Goal: Transaction & Acquisition: Purchase product/service

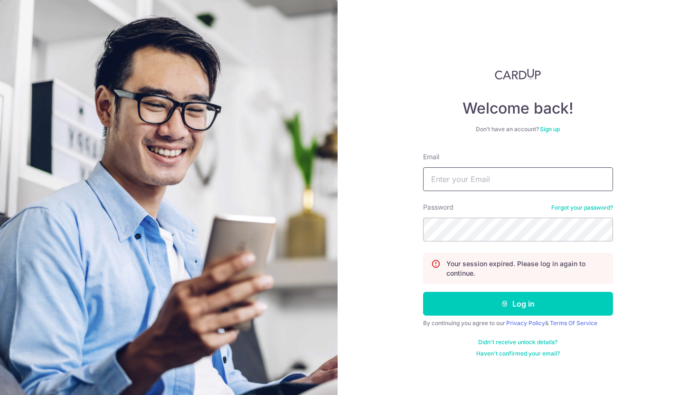
type input "ailin.shiro@gmail.com"
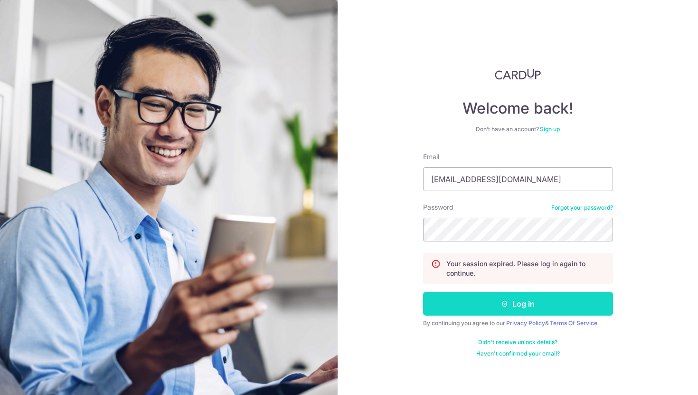
click at [538, 309] on button "Log in" at bounding box center [518, 304] width 190 height 24
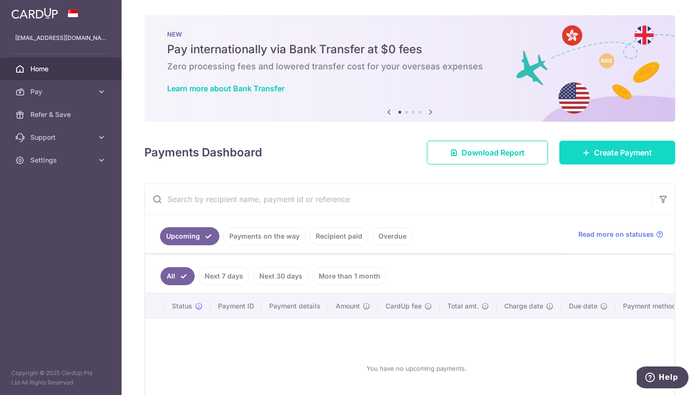
click at [612, 155] on span "Create Payment" at bounding box center [623, 152] width 58 height 11
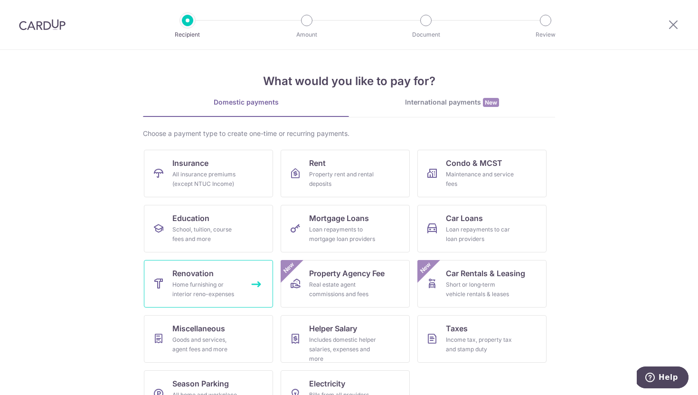
click at [236, 284] on div "Home furnishing or interior reno-expenses" at bounding box center [206, 289] width 68 height 19
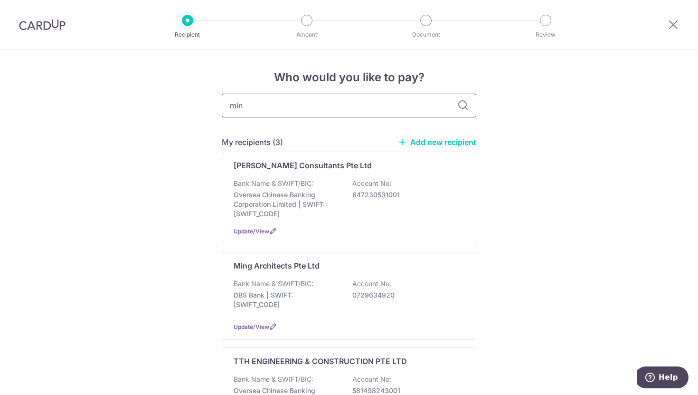
type input "ming"
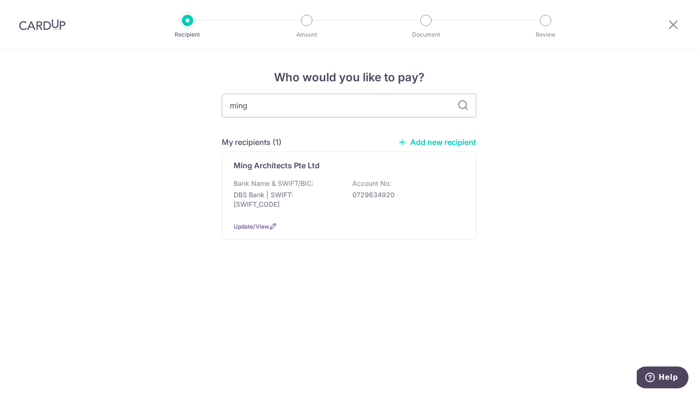
click at [289, 285] on div "Who would you like to pay? ming My recipients (1) Add new recipient Ming Archit…" at bounding box center [349, 222] width 698 height 345
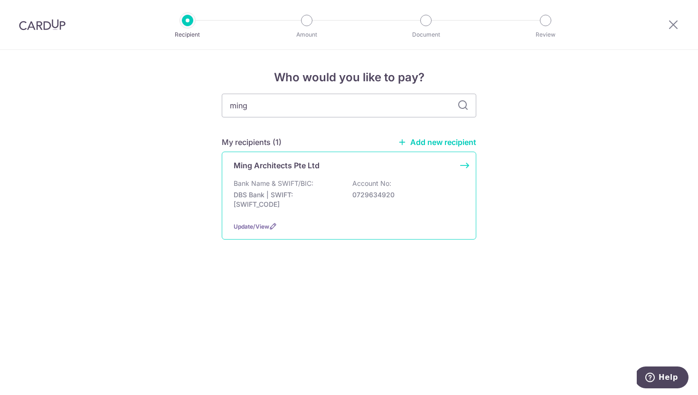
click at [306, 189] on div "Bank Name & SWIFT/BIC: DBS Bank | SWIFT: DBSSSGSGXXX Account No: 0729634920" at bounding box center [349, 196] width 231 height 35
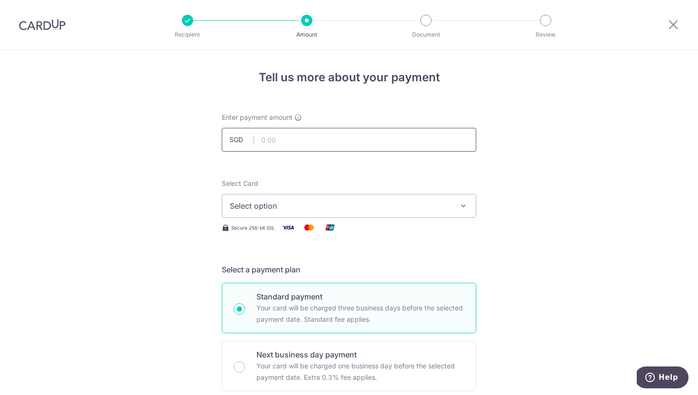
click at [317, 130] on input "text" at bounding box center [349, 140] width 255 height 24
type input "48,886.50"
click at [321, 208] on span "Select option" at bounding box center [340, 205] width 221 height 11
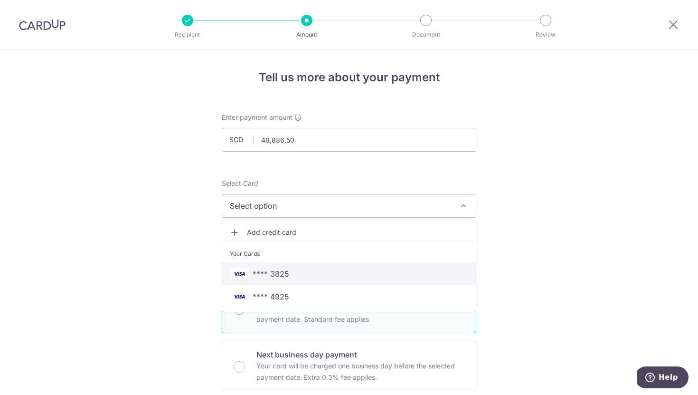
click at [292, 277] on span "**** 3825" at bounding box center [349, 273] width 238 height 11
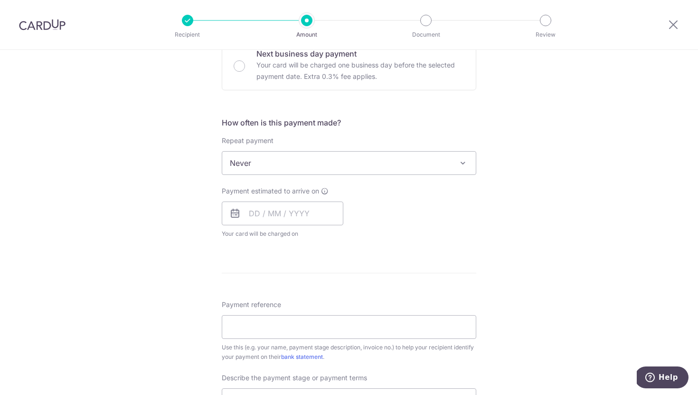
scroll to position [323, 0]
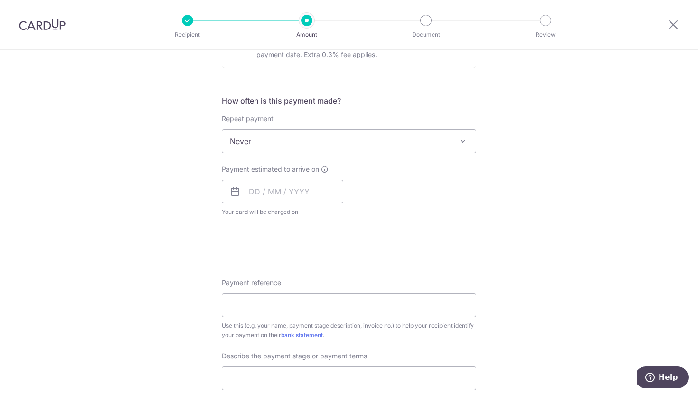
click at [290, 150] on span "Never" at bounding box center [349, 141] width 254 height 23
click at [290, 202] on input "text" at bounding box center [283, 192] width 122 height 24
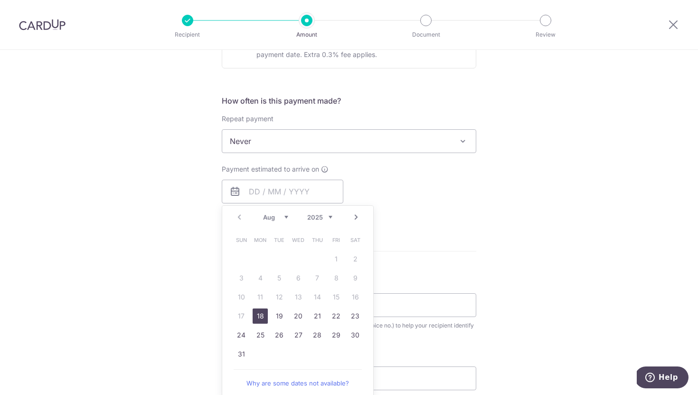
click at [259, 318] on link "18" at bounding box center [260, 315] width 15 height 15
type input "[DATE]"
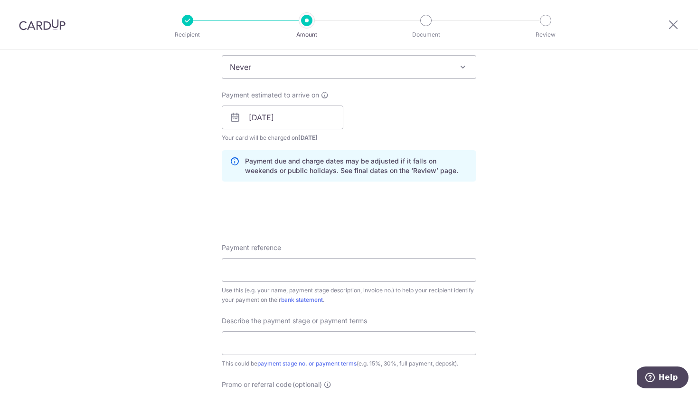
scroll to position [404, 0]
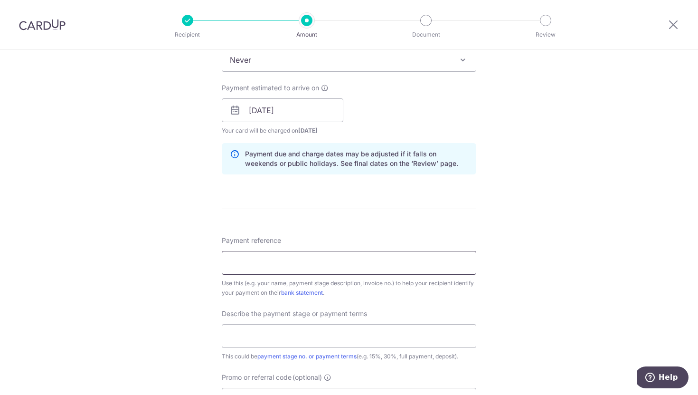
click at [253, 264] on input "Payment reference" at bounding box center [349, 263] width 255 height 24
paste input "AR4DBR - 2025 - 03"
type input "AR4DBR - 2025 - 03"
click at [282, 327] on input "text" at bounding box center [349, 336] width 255 height 24
click at [280, 333] on input "text" at bounding box center [349, 336] width 255 height 24
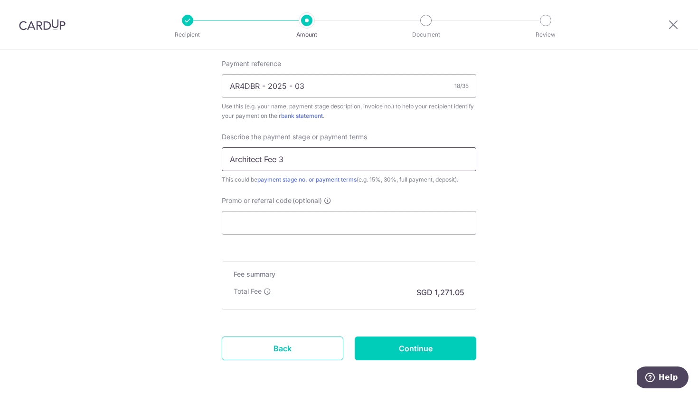
scroll to position [582, 0]
type input "Architect Fee 3"
click at [272, 220] on input "Promo or referral code (optional)" at bounding box center [349, 222] width 255 height 24
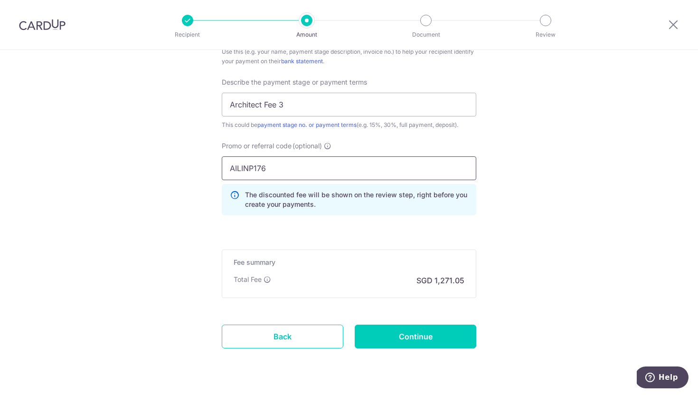
scroll to position [642, 0]
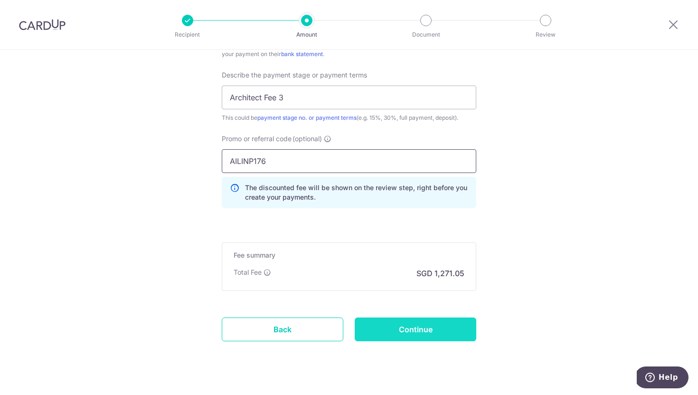
type input "AILINP176"
click at [406, 329] on input "Continue" at bounding box center [416, 329] width 122 height 24
type input "Create Schedule"
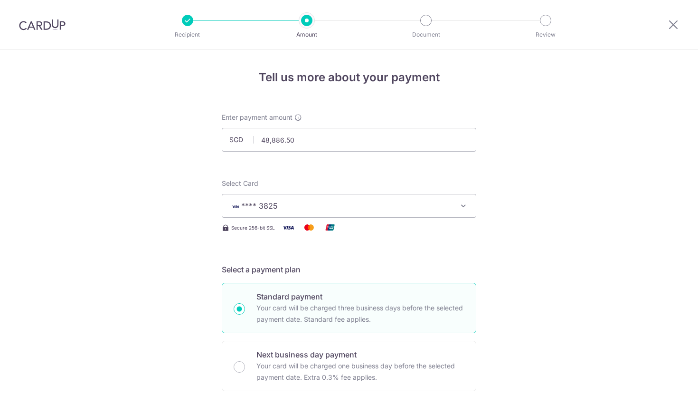
scroll to position [673, 0]
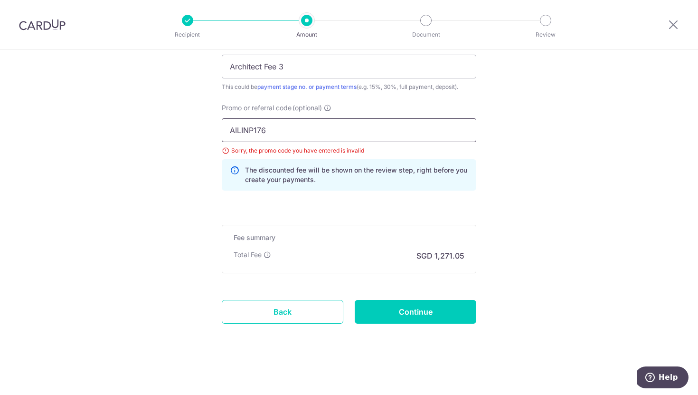
click at [255, 132] on input "AILINP176" at bounding box center [349, 130] width 255 height 24
type input "AILIN176"
click at [450, 312] on input "Continue" at bounding box center [416, 312] width 122 height 24
type input "Update Schedule"
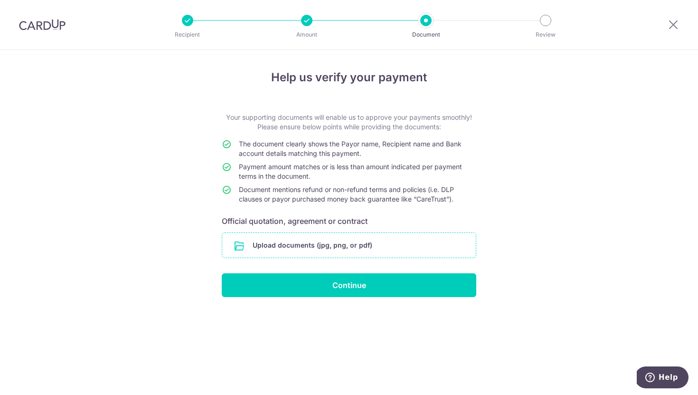
click at [364, 250] on input "file" at bounding box center [349, 245] width 254 height 25
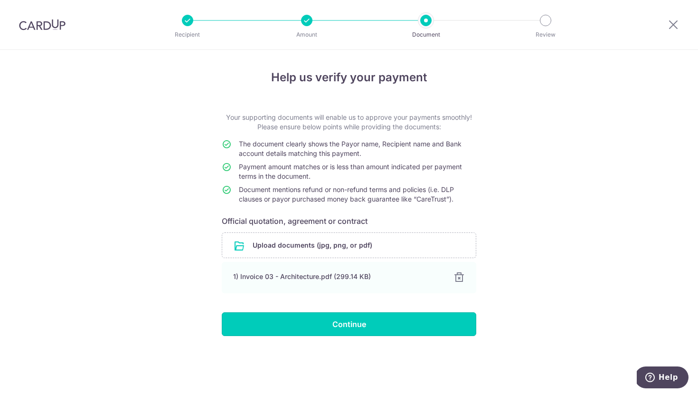
click at [357, 330] on input "Continue" at bounding box center [349, 324] width 255 height 24
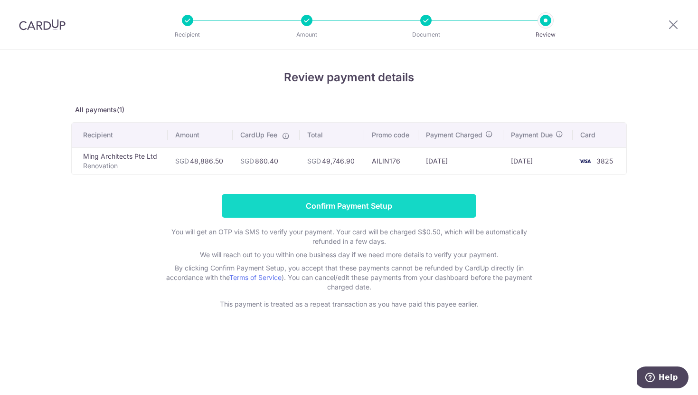
click at [340, 205] on input "Confirm Payment Setup" at bounding box center [349, 206] width 255 height 24
